Goal: Task Accomplishment & Management: Manage account settings

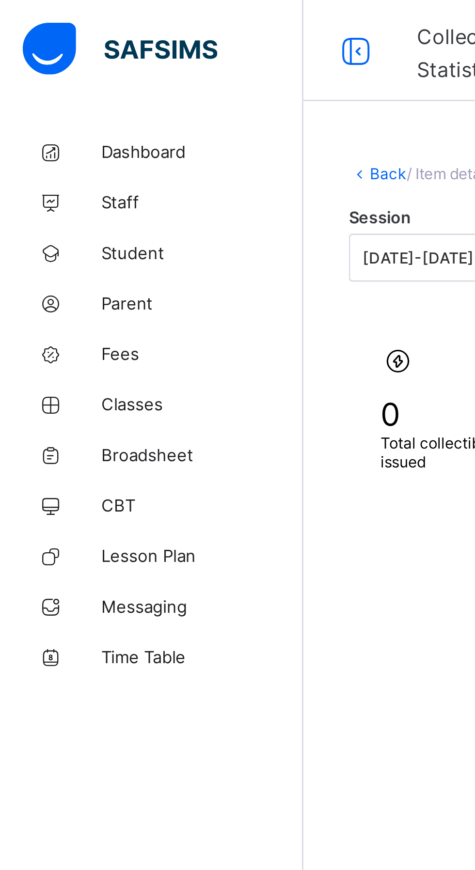
click at [44, 134] on span "Fees" at bounding box center [78, 136] width 78 height 8
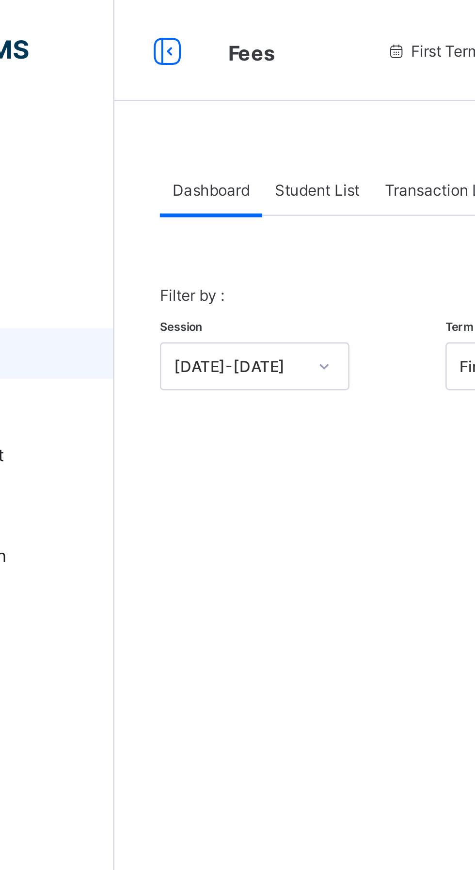
click at [188, 72] on span "Student List" at bounding box center [194, 72] width 32 height 7
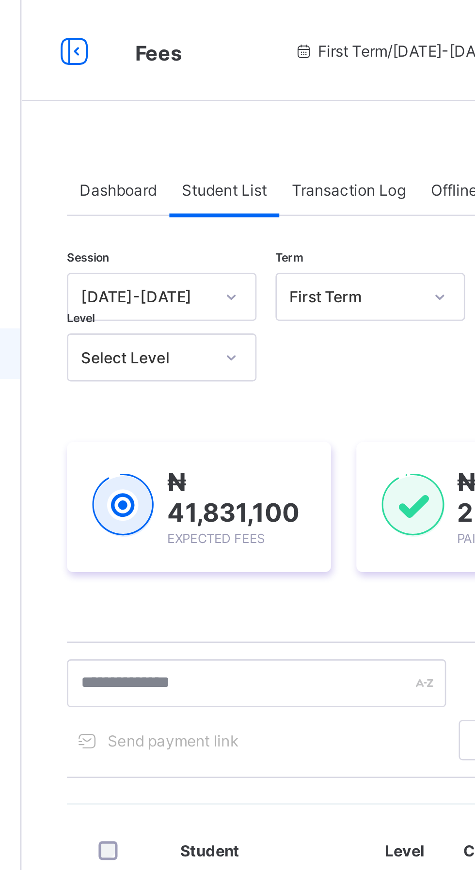
click at [194, 281] on span "Send payment link" at bounding box center [174, 284] width 50 height 7
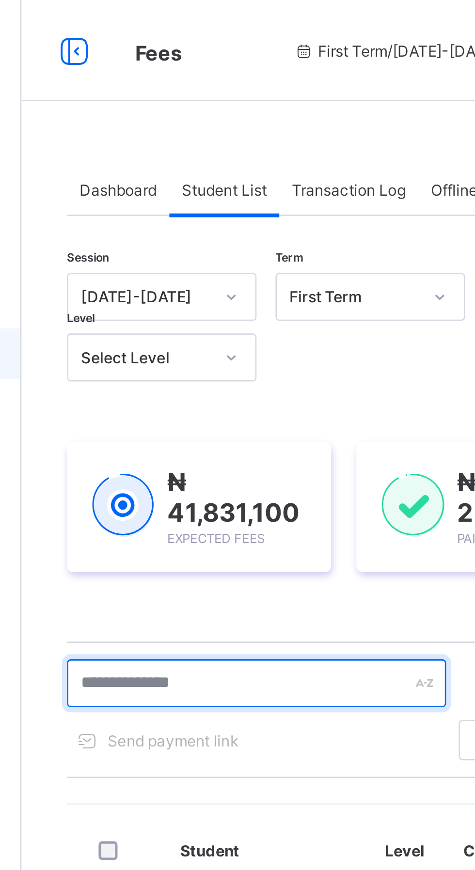
click at [187, 263] on input "text" at bounding box center [206, 262] width 145 height 18
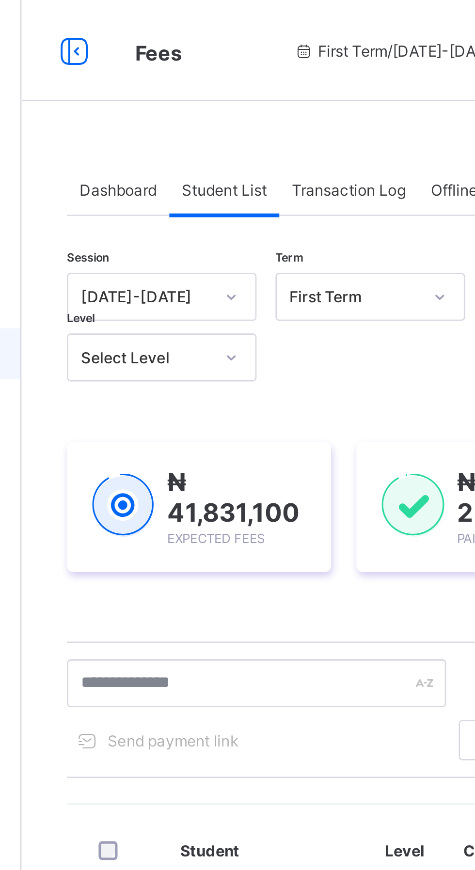
click at [217, 236] on div "Session 2025-2026 Term First Term Section Select class section Level Select Lev…" at bounding box center [296, 429] width 324 height 648
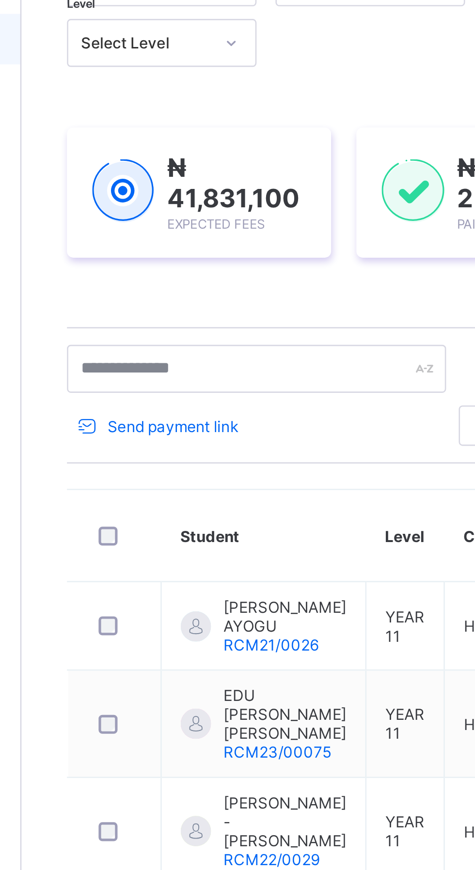
click at [175, 323] on th "Student" at bounding box center [209, 326] width 78 height 35
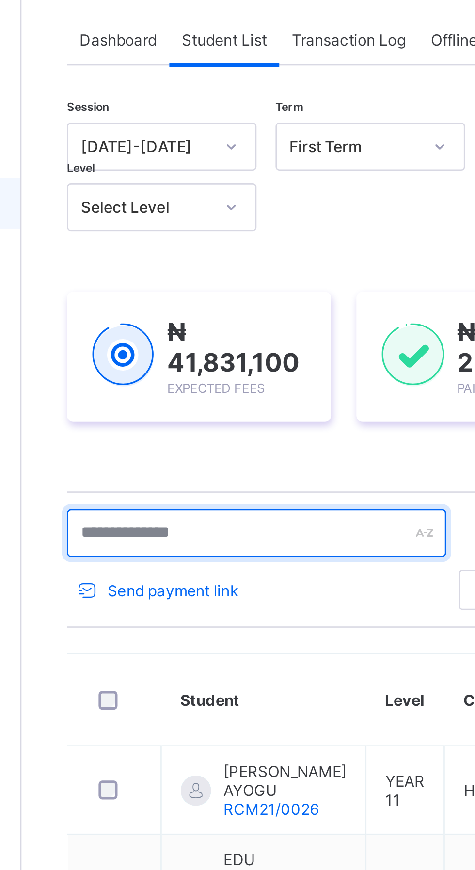
click at [211, 264] on input "text" at bounding box center [206, 262] width 145 height 18
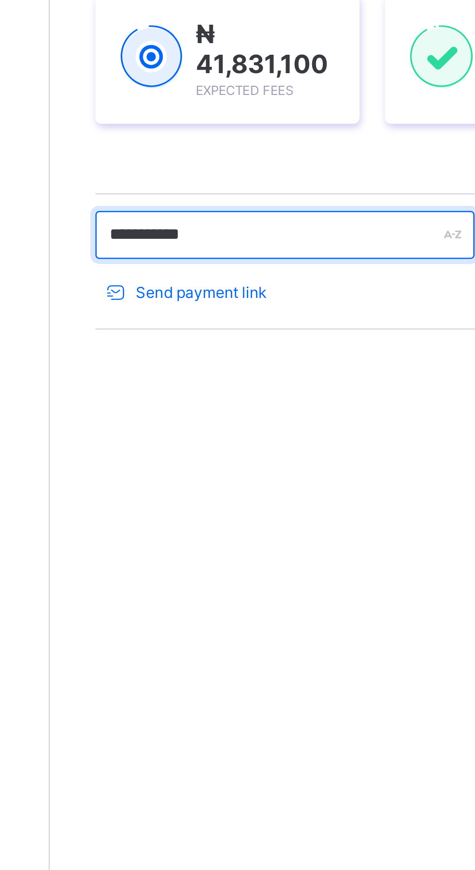
type input "**********"
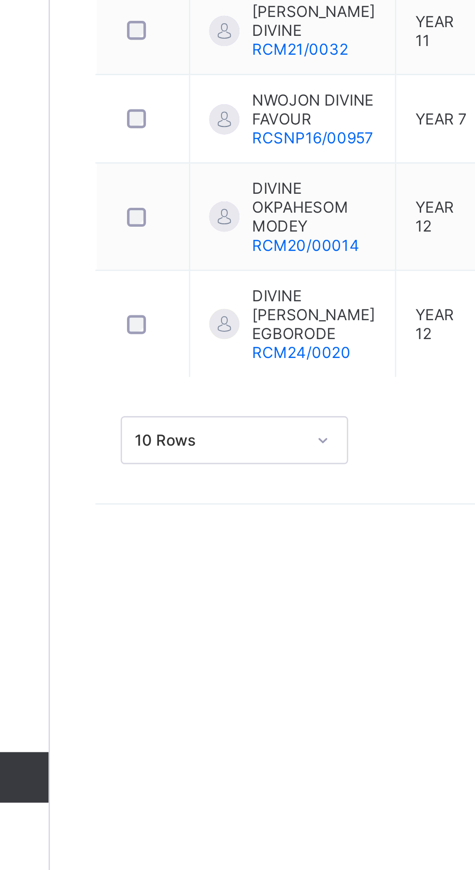
click at [210, 655] on span "DIVINE [PERSON_NAME] EGBORODE" at bounding box center [217, 654] width 47 height 22
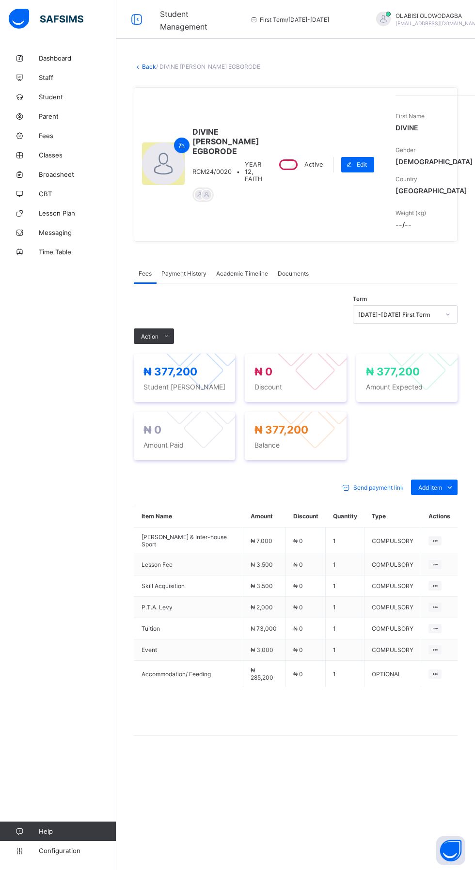
click at [159, 344] on span at bounding box center [166, 337] width 16 height 16
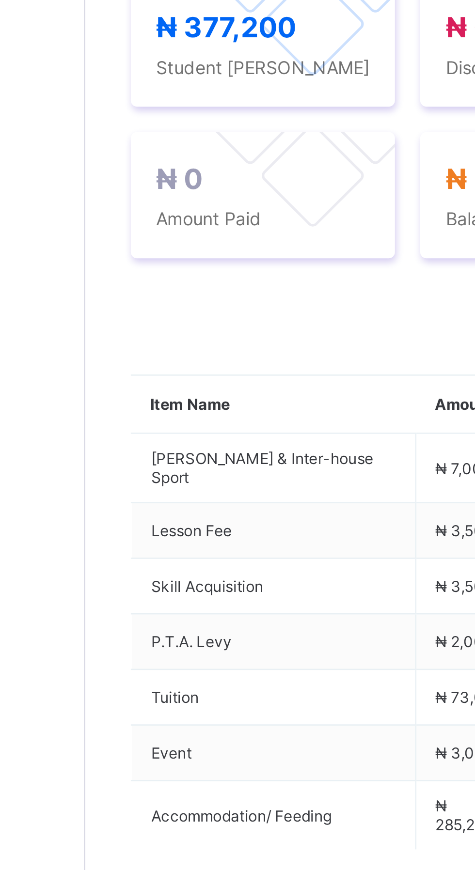
click at [0, 0] on ul "Receive Payment Manage Discount Send Email Reminder" at bounding box center [0, 0] width 0 height 0
click at [0, 0] on li "Receive Payment" at bounding box center [0, 0] width 0 height 0
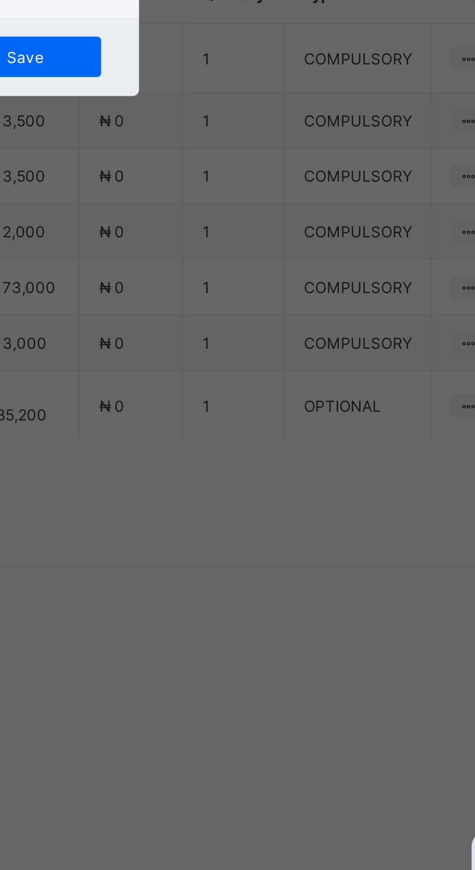
scroll to position [100, 0]
click at [215, 480] on div "Zenith Bank - Royal College Masaka" at bounding box center [197, 458] width 33 height 44
click at [254, 466] on input "text" at bounding box center [237, 456] width 34 height 20
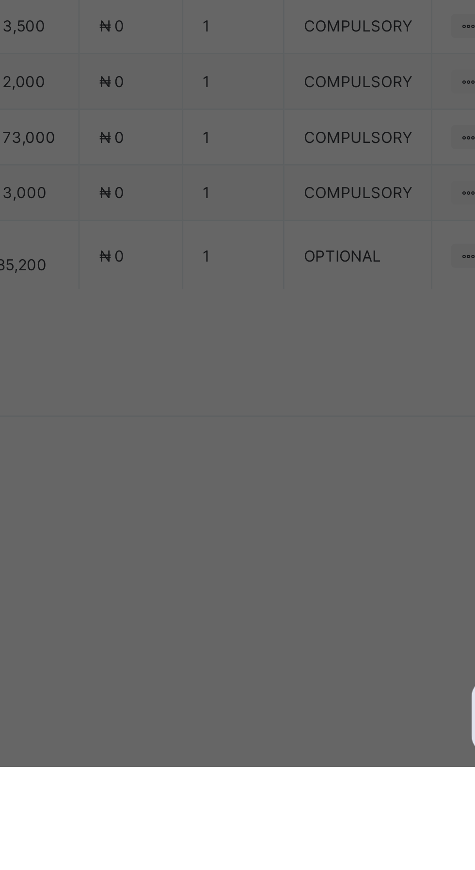
type input "**********"
click at [242, 506] on input "date" at bounding box center [212, 496] width 62 height 20
type input "**********"
click at [268, 511] on input "currency" at bounding box center [257, 500] width 21 height 20
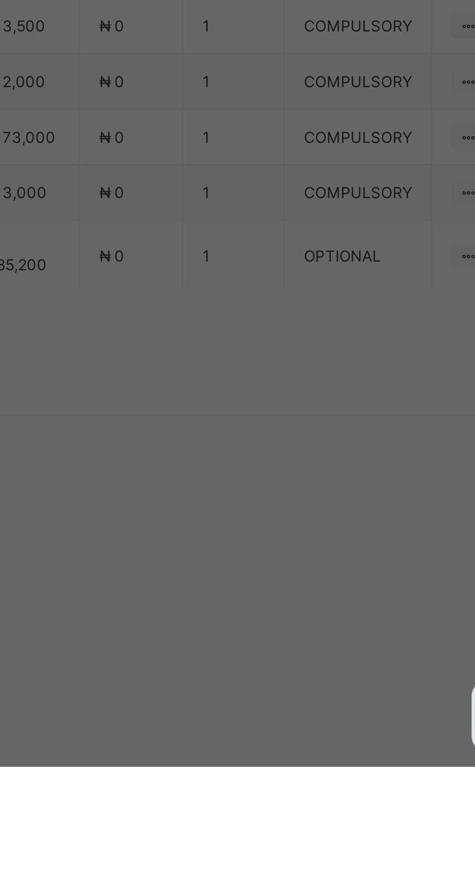
scroll to position [0, 17]
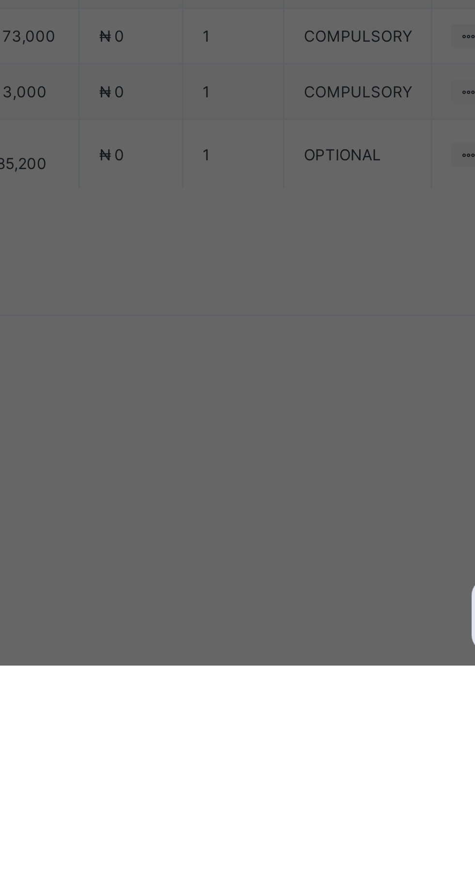
type input "*********"
click at [287, 544] on span "Save" at bounding box center [265, 540] width 44 height 7
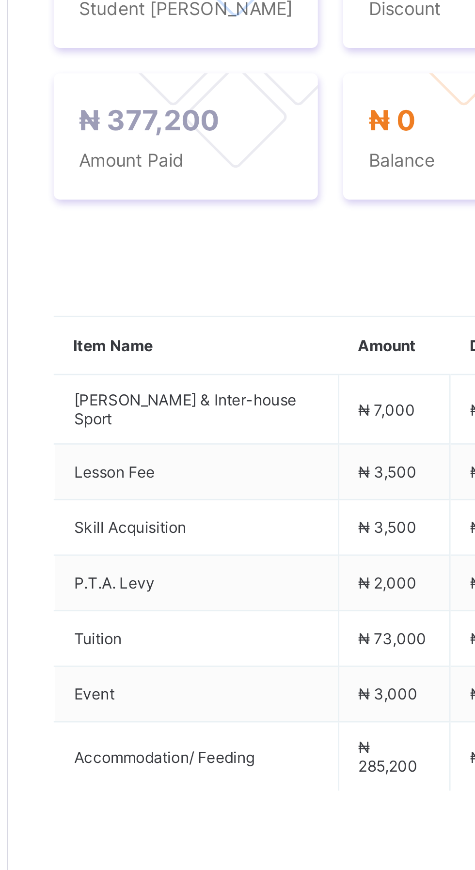
click at [166, 340] on icon at bounding box center [166, 336] width 7 height 6
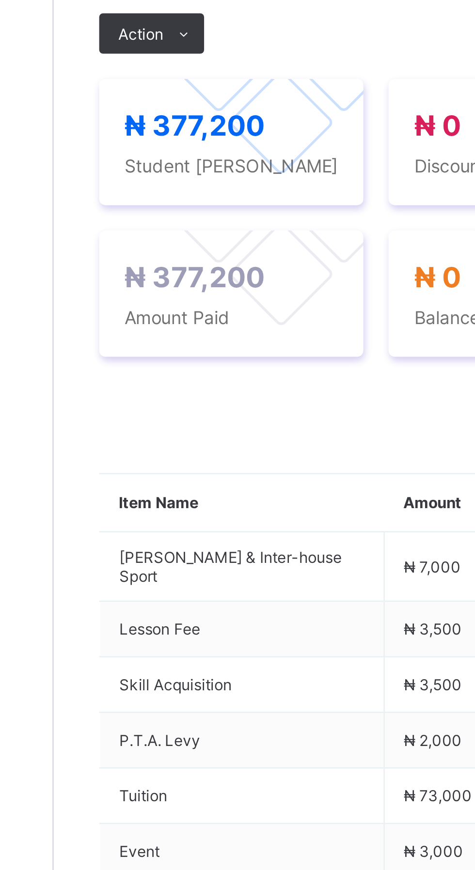
click at [184, 283] on div "Payment History" at bounding box center [184, 273] width 55 height 19
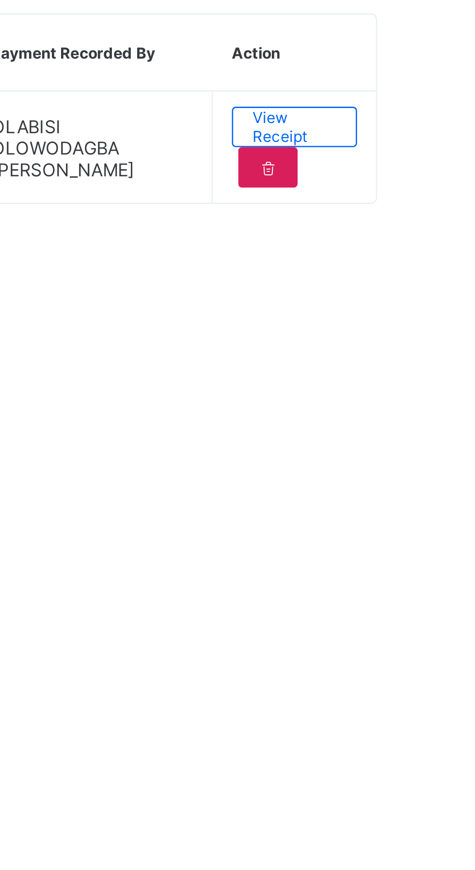
click at [432, 379] on span "View Receipt" at bounding box center [425, 372] width 32 height 15
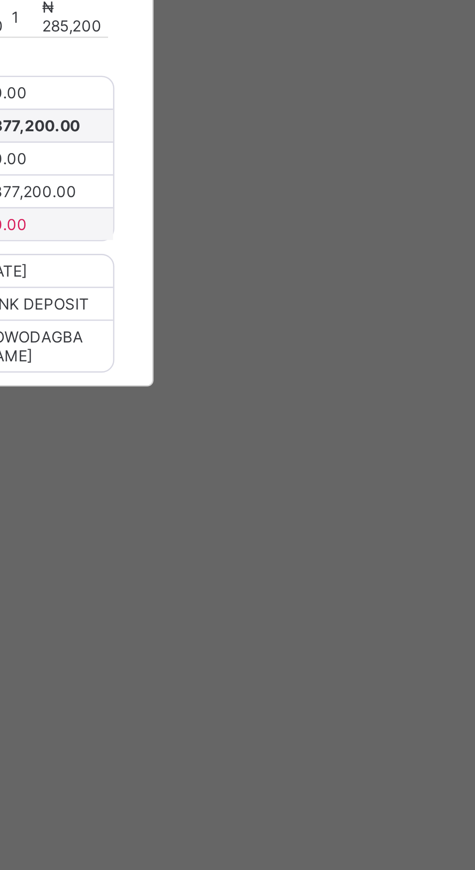
click at [298, 344] on div "Download receipt" at bounding box center [265, 337] width 66 height 12
